Goal: Register for event/course

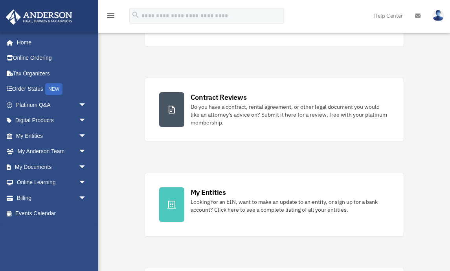
scroll to position [130, 0]
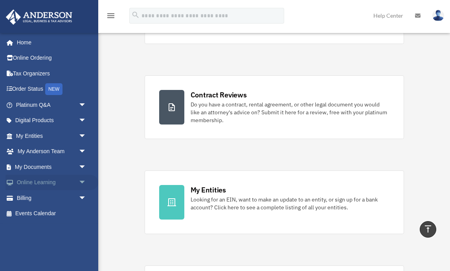
click at [48, 179] on link "Online Learning arrow_drop_down" at bounding box center [52, 183] width 93 height 16
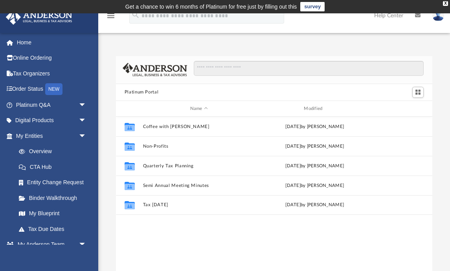
scroll to position [179, 317]
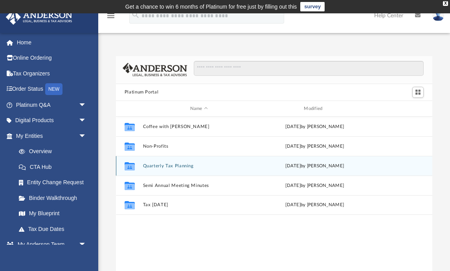
click at [168, 166] on button "Quarterly Tax Planning" at bounding box center [199, 166] width 113 height 5
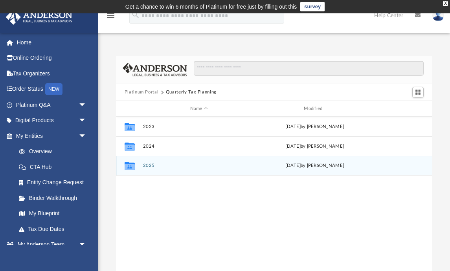
click at [148, 168] on button "2025" at bounding box center [199, 166] width 113 height 5
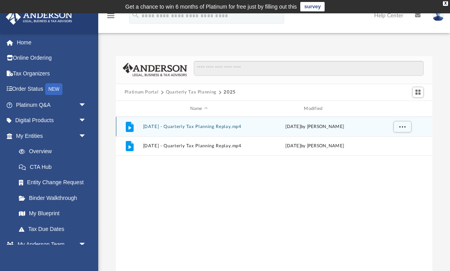
click at [191, 126] on button "July 18th, 2025 - Quarterly Tax Planning Replay.mp4" at bounding box center [199, 126] width 113 height 5
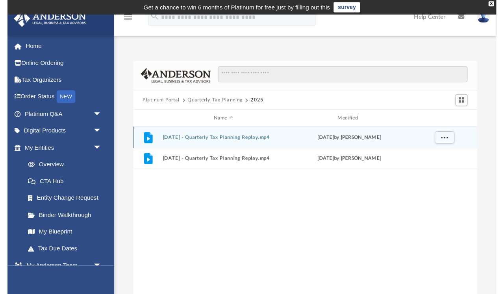
scroll to position [9, 0]
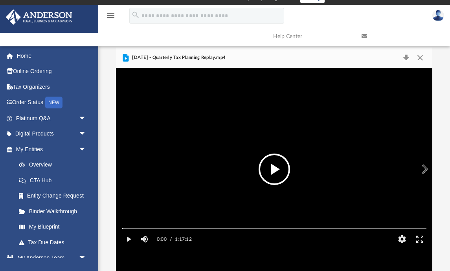
click at [276, 169] on button "File preview" at bounding box center [274, 169] width 31 height 31
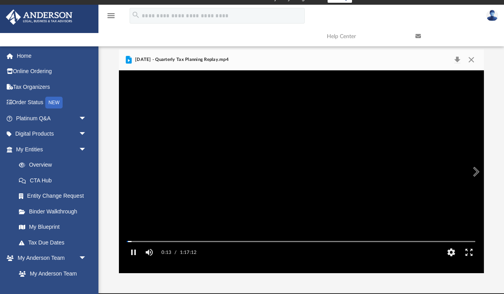
scroll to position [179, 365]
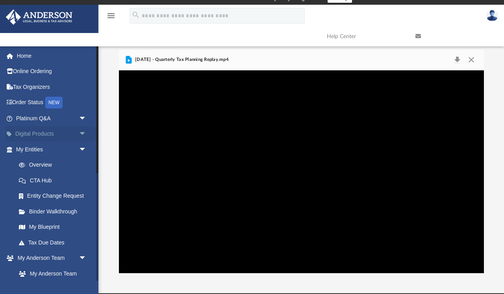
click at [42, 133] on link "Digital Products arrow_drop_down" at bounding box center [52, 134] width 93 height 16
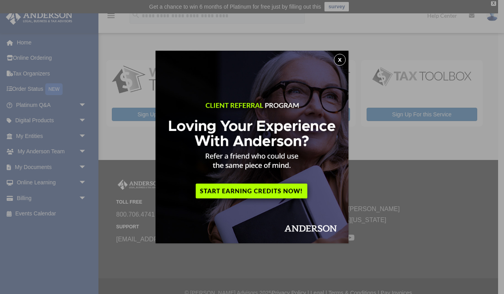
click at [342, 58] on button "x" at bounding box center [340, 60] width 12 height 12
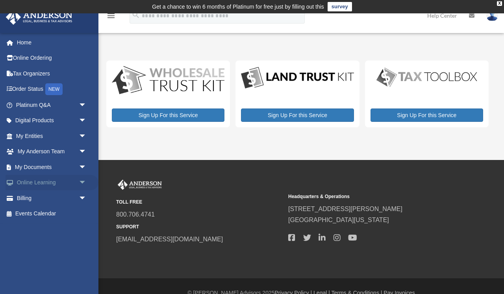
click at [48, 181] on link "Online Learning arrow_drop_down" at bounding box center [52, 183] width 93 height 16
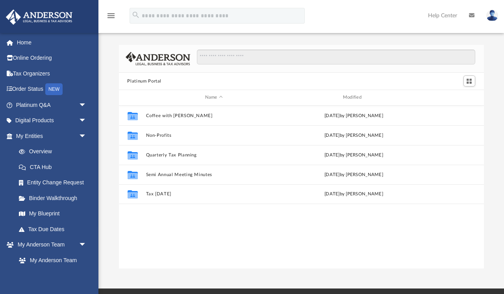
scroll to position [179, 365]
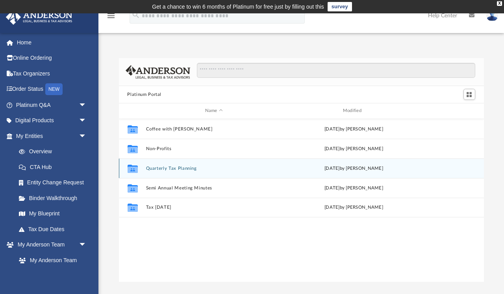
click at [169, 169] on button "Quarterly Tax Planning" at bounding box center [214, 168] width 136 height 5
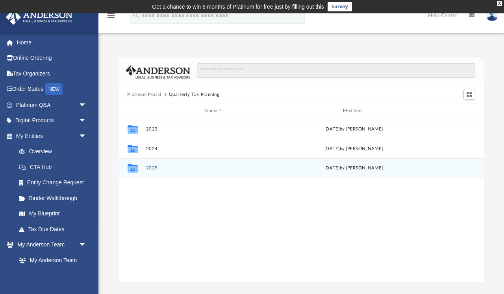
click at [155, 167] on button "2025" at bounding box center [214, 168] width 136 height 5
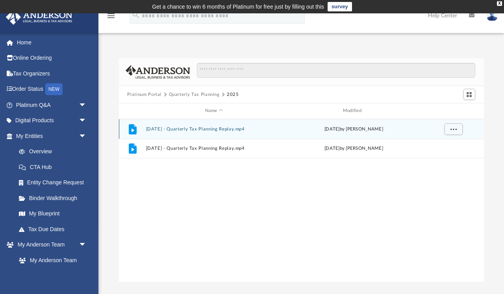
click at [189, 130] on button "July 18th, 2025 - Quarterly Tax Planning Replay.mp4" at bounding box center [214, 129] width 136 height 5
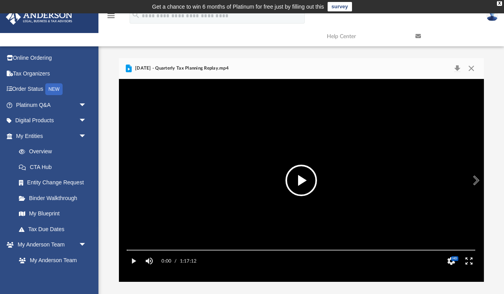
click at [301, 178] on button "File preview" at bounding box center [300, 180] width 31 height 31
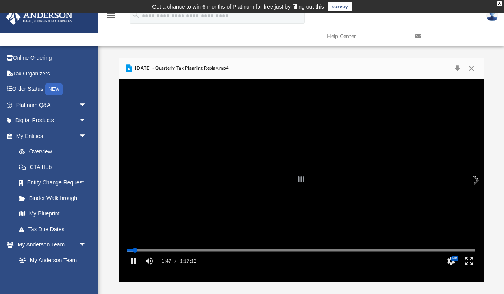
drag, startPoint x: 127, startPoint y: 261, endPoint x: 136, endPoint y: 261, distance: 8.3
click at [136, 261] on div "Autoplay Disabled Speed Normal Quality Auto Subtitles/CC Off Audio Autoplay Dis…" at bounding box center [301, 180] width 365 height 203
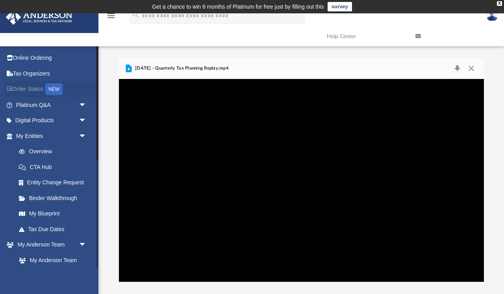
click at [50, 86] on div "NEW" at bounding box center [53, 89] width 17 height 12
click at [54, 87] on div "NEW" at bounding box center [53, 89] width 17 height 12
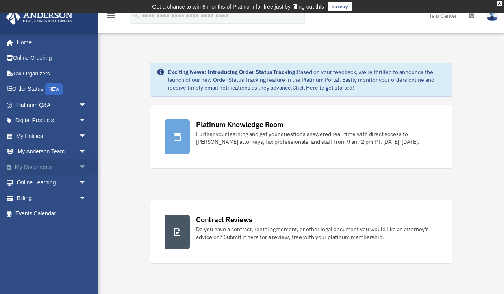
click at [44, 166] on link "My Documents arrow_drop_down" at bounding box center [52, 167] width 93 height 16
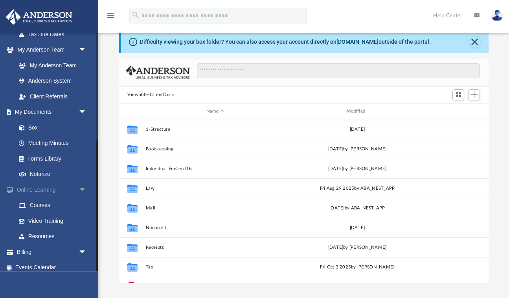
scroll to position [29, 0]
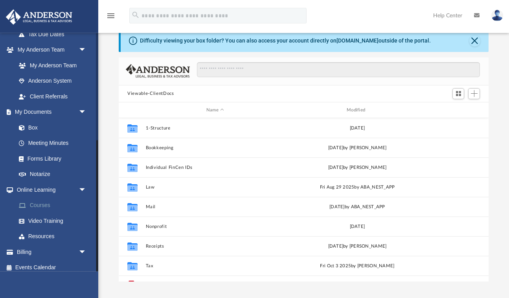
click at [42, 199] on link "Courses" at bounding box center [54, 205] width 87 height 16
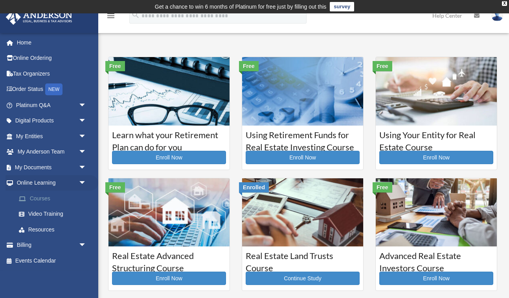
click at [40, 197] on link "Courses" at bounding box center [54, 198] width 87 height 16
click at [308, 116] on img at bounding box center [302, 91] width 121 height 68
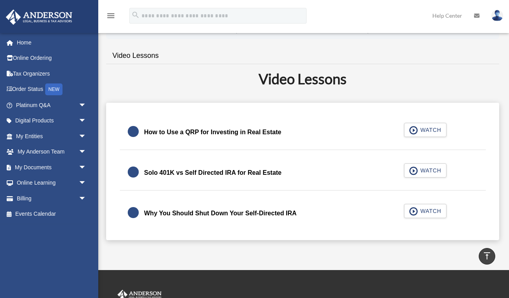
scroll to position [169, 0]
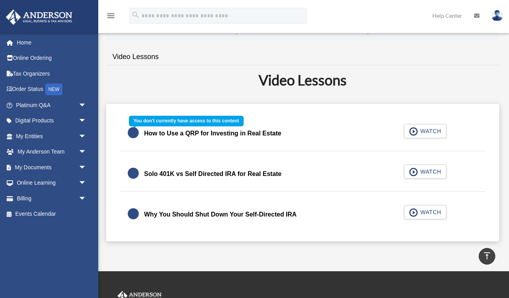
click at [428, 130] on div "How to Use a QRP for Investing in Real Estate WATCH" at bounding box center [302, 133] width 385 height 35
click at [426, 131] on div "How to Use a QRP for Investing in Real Estate WATCH" at bounding box center [302, 133] width 385 height 35
click at [131, 133] on div "How to Use a QRP for Investing in Real Estate WATCH" at bounding box center [302, 133] width 385 height 35
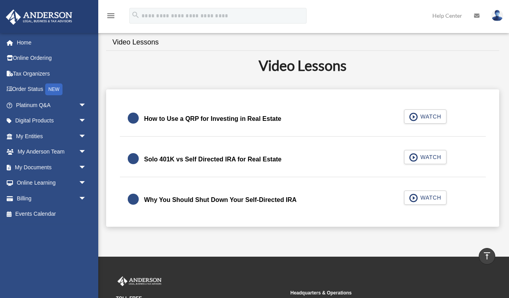
scroll to position [172, 0]
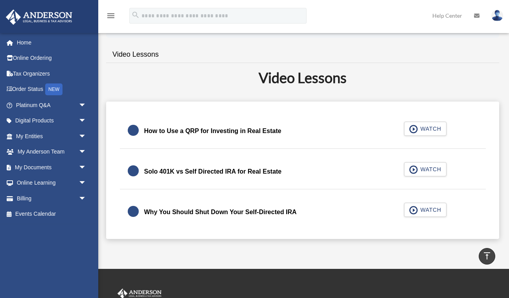
click at [413, 129] on div "How to Use a QRP for Investing in Real Estate WATCH" at bounding box center [302, 131] width 385 height 35
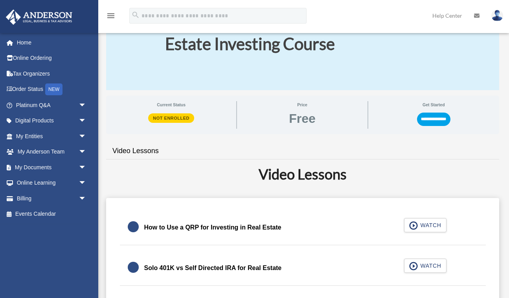
scroll to position [74, 0]
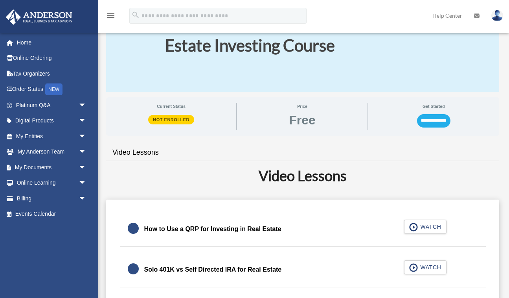
click at [430, 120] on input "**********" at bounding box center [433, 120] width 33 height 13
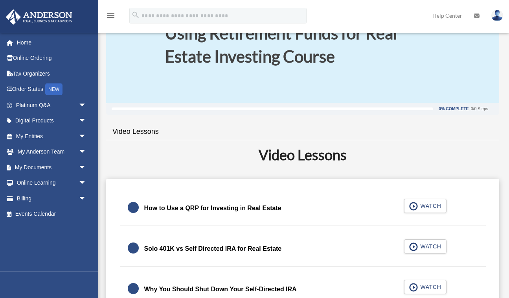
scroll to position [76, 0]
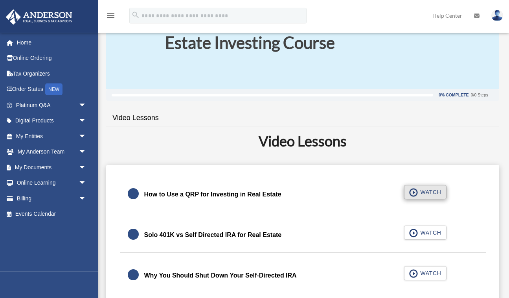
click at [416, 192] on span "button" at bounding box center [413, 192] width 9 height 9
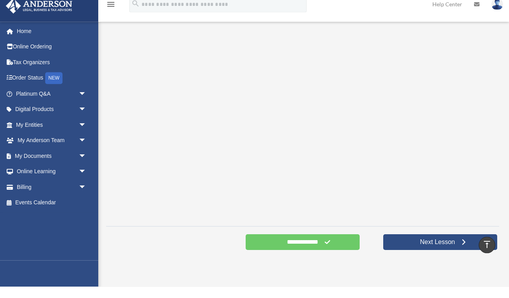
scroll to position [162, 0]
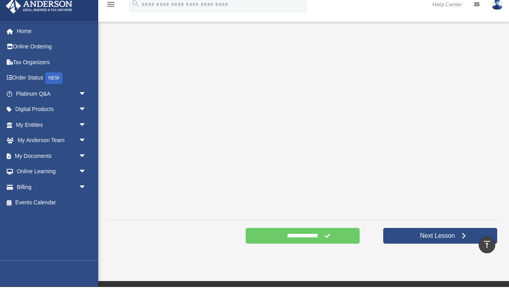
click at [497, 10] on img at bounding box center [498, 15] width 12 height 11
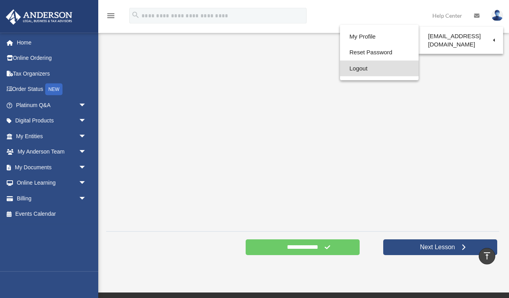
click at [345, 67] on link "Logout" at bounding box center [379, 69] width 79 height 16
